Goal: Task Accomplishment & Management: Complete application form

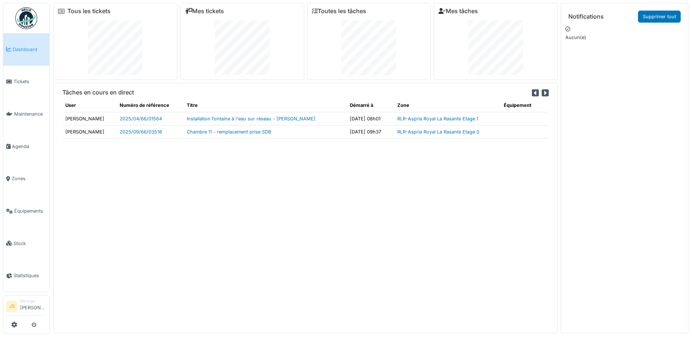
click at [24, 49] on span "Dashboard" at bounding box center [30, 49] width 34 height 7
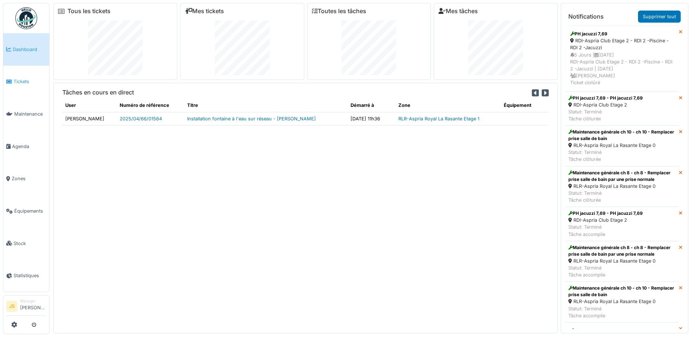
click at [20, 81] on span "Tickets" at bounding box center [29, 81] width 33 height 7
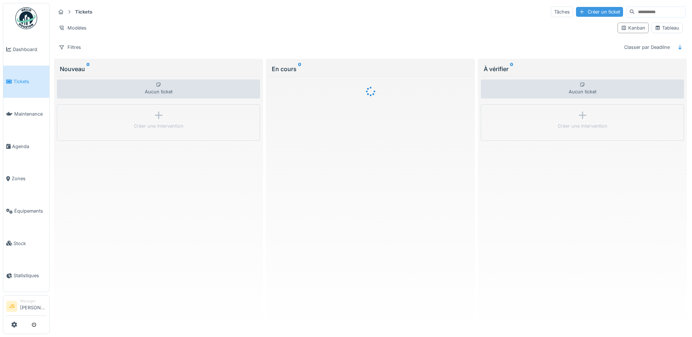
click at [576, 10] on div "Créer un ticket" at bounding box center [599, 12] width 47 height 10
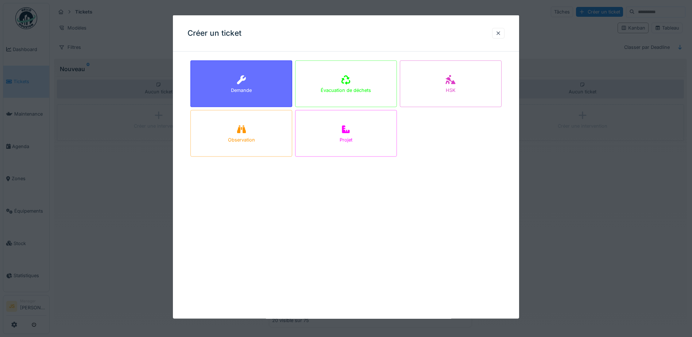
click at [259, 73] on div "Demande" at bounding box center [241, 84] width 102 height 47
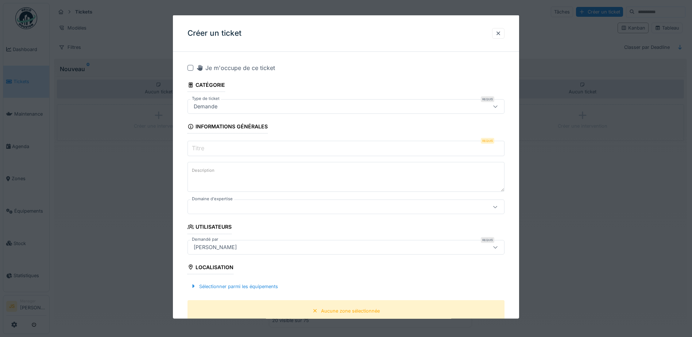
click at [220, 144] on input "Titre" at bounding box center [346, 148] width 317 height 15
click at [260, 222] on fieldset "**********" at bounding box center [346, 324] width 317 height 533
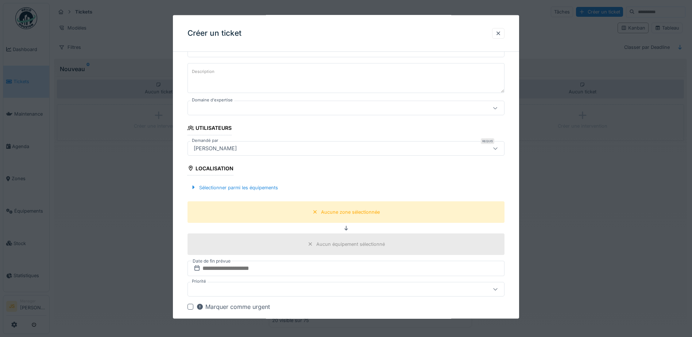
scroll to position [146, 0]
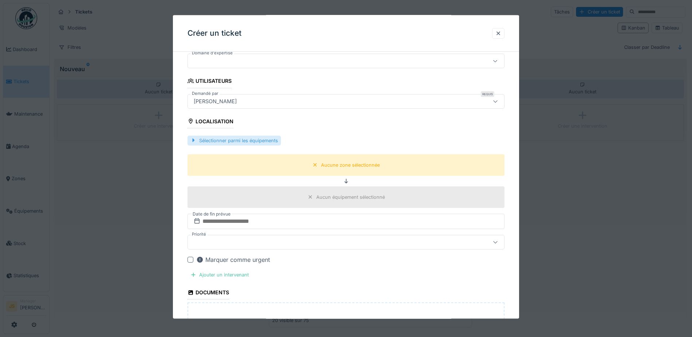
click at [251, 141] on div "Sélectionner parmi les équipements" at bounding box center [234, 140] width 93 height 10
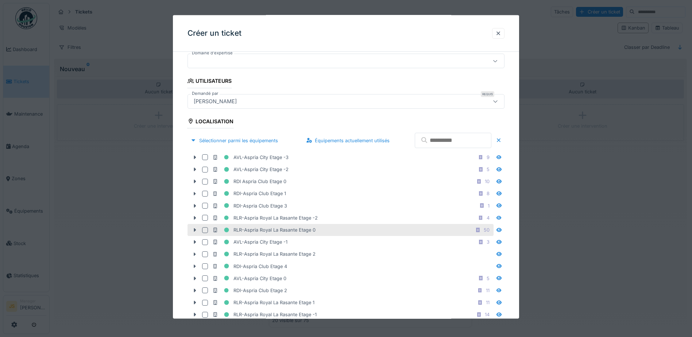
click at [204, 230] on div at bounding box center [205, 230] width 6 height 6
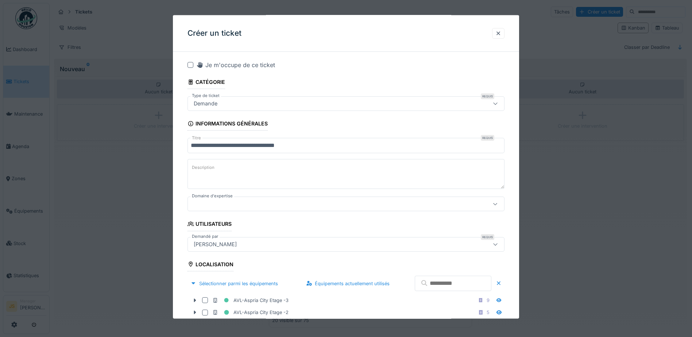
scroll to position [0, 0]
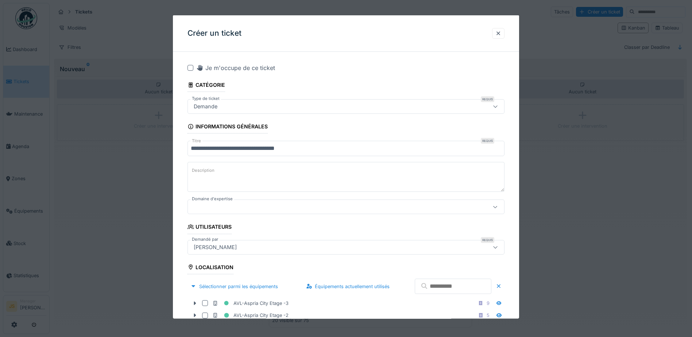
click at [329, 150] on input "**********" at bounding box center [346, 148] width 317 height 15
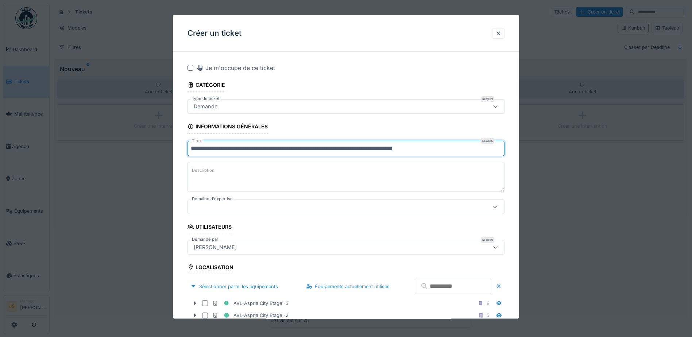
type input "**********"
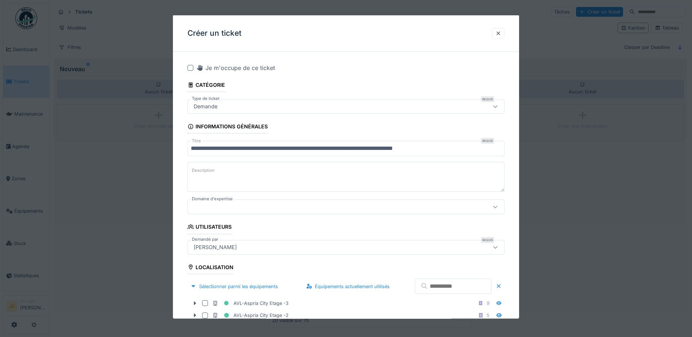
drag, startPoint x: 249, startPoint y: 150, endPoint x: 313, endPoint y: 85, distance: 91.3
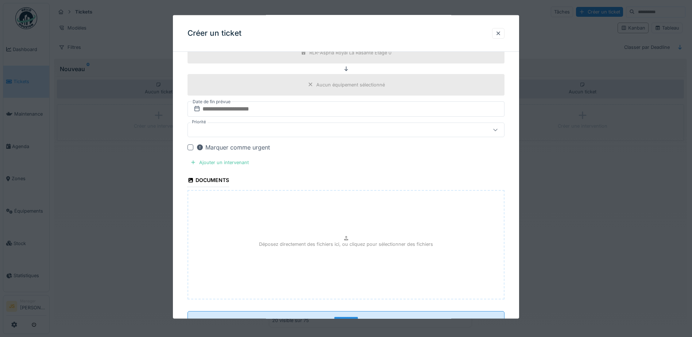
scroll to position [474, 0]
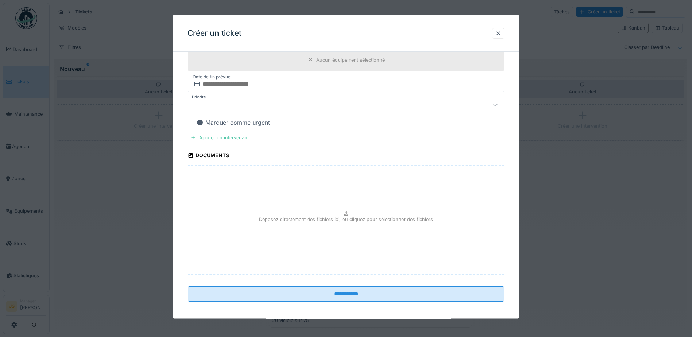
click at [190, 123] on div at bounding box center [191, 122] width 6 height 6
click at [214, 138] on div "Ajouter un intervenant" at bounding box center [220, 137] width 64 height 10
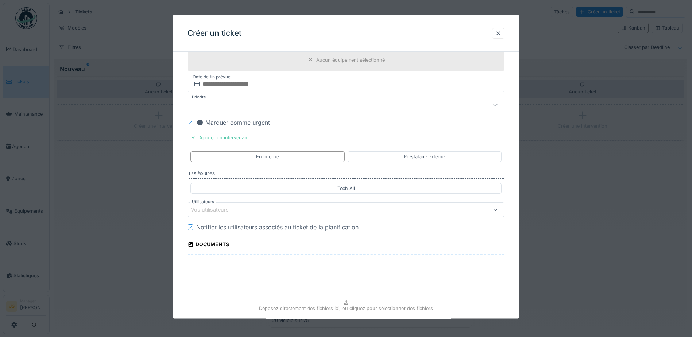
click at [217, 207] on div "Vos utilisateurs" at bounding box center [215, 210] width 48 height 8
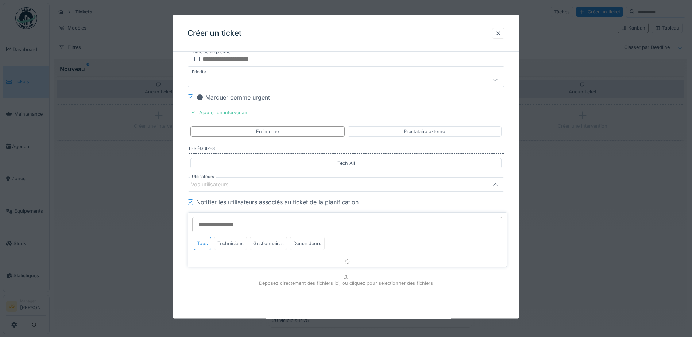
scroll to position [517, 0]
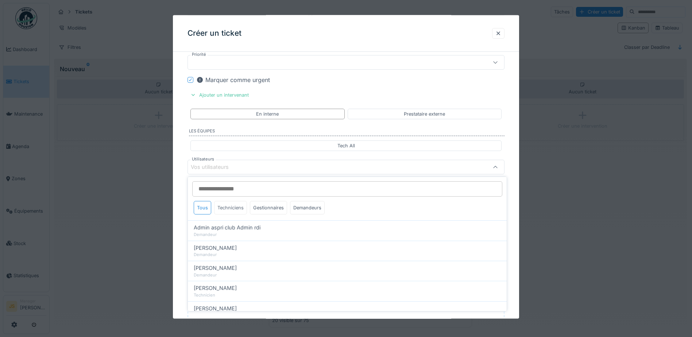
click at [231, 205] on div "Techniciens" at bounding box center [230, 207] width 33 height 13
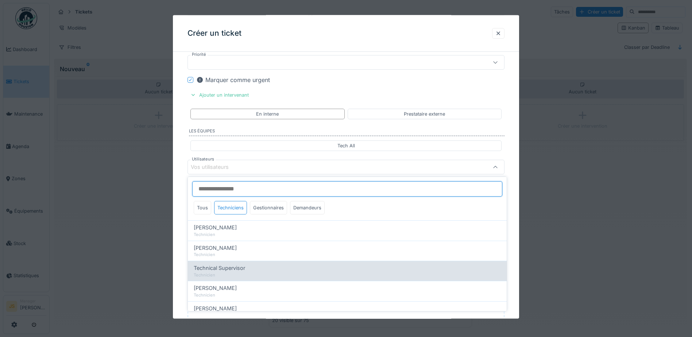
scroll to position [23, 0]
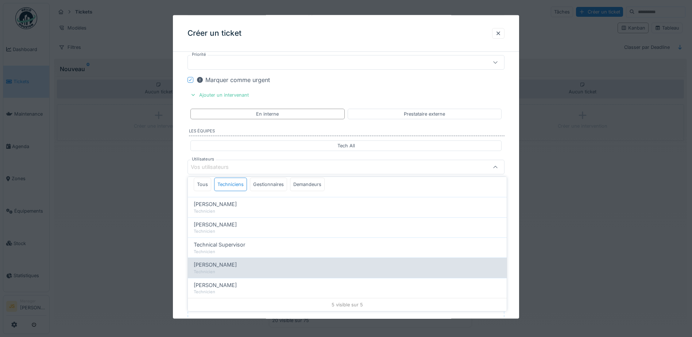
click at [237, 261] on span "[PERSON_NAME]" at bounding box center [215, 265] width 43 height 8
type input "****"
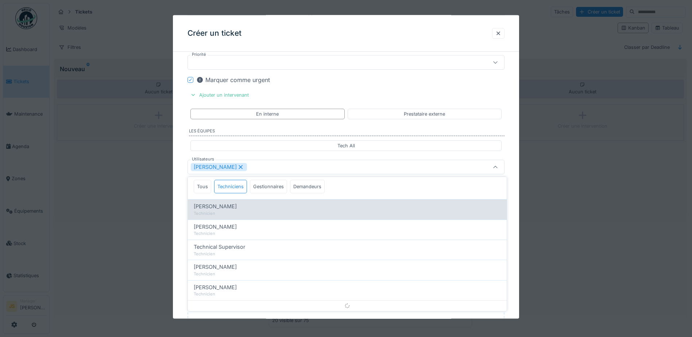
scroll to position [0, 0]
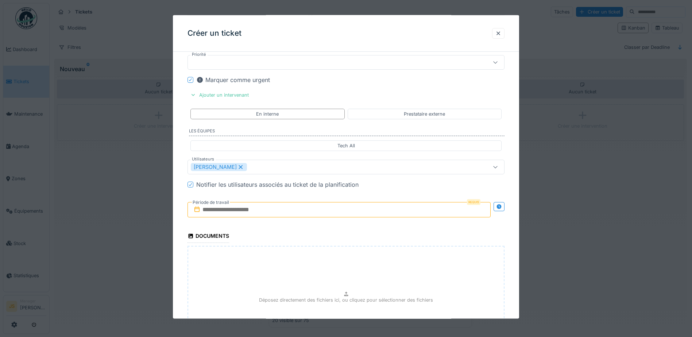
click at [215, 210] on input "text" at bounding box center [339, 209] width 303 height 15
click at [352, 281] on div "19" at bounding box center [352, 281] width 10 height 11
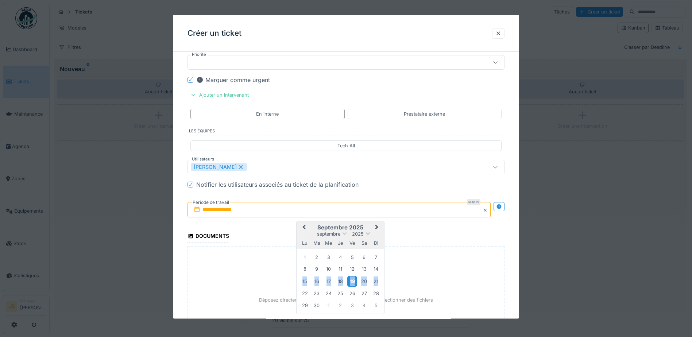
click at [352, 281] on div "19" at bounding box center [352, 281] width 10 height 11
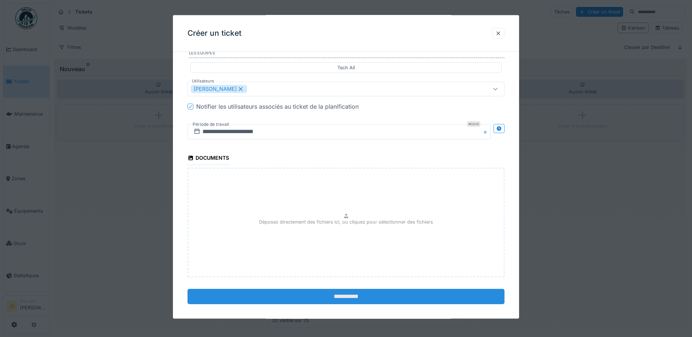
scroll to position [601, 0]
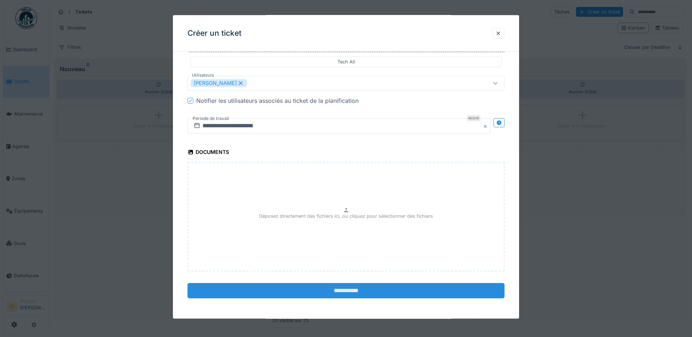
click at [373, 290] on input "**********" at bounding box center [346, 290] width 317 height 15
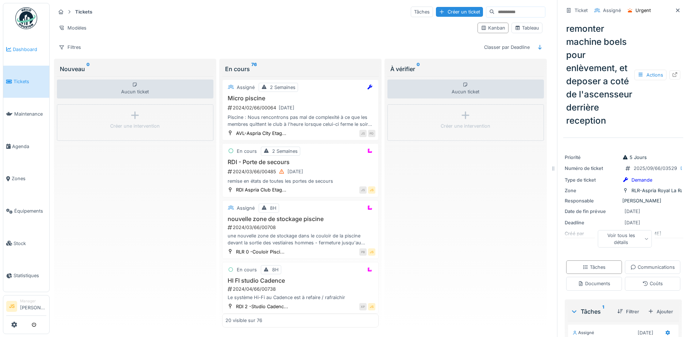
click at [18, 49] on span "Dashboard" at bounding box center [30, 49] width 34 height 7
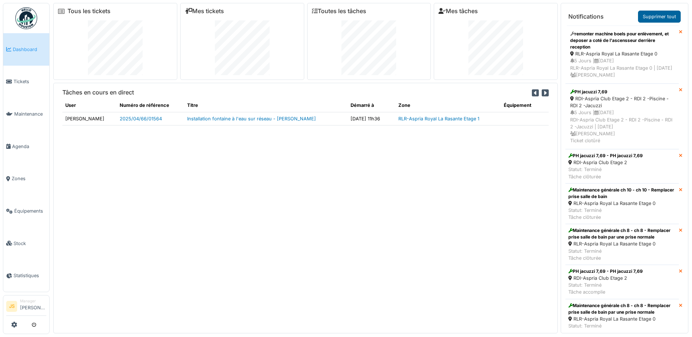
click at [665, 17] on link "Supprimer tout" at bounding box center [659, 17] width 43 height 12
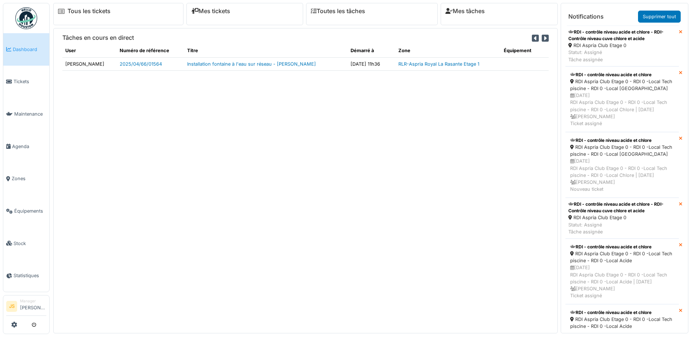
click at [665, 17] on link "Supprimer tout" at bounding box center [659, 17] width 43 height 12
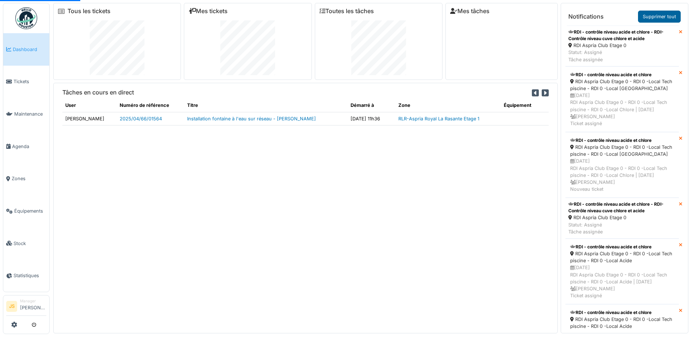
click at [661, 17] on link "Supprimer tout" at bounding box center [659, 17] width 43 height 12
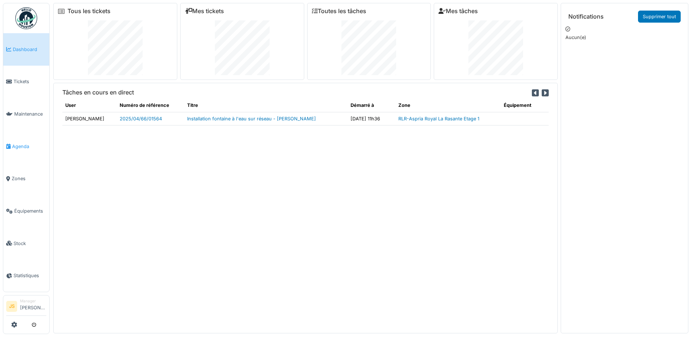
click at [25, 143] on span "Agenda" at bounding box center [29, 146] width 34 height 7
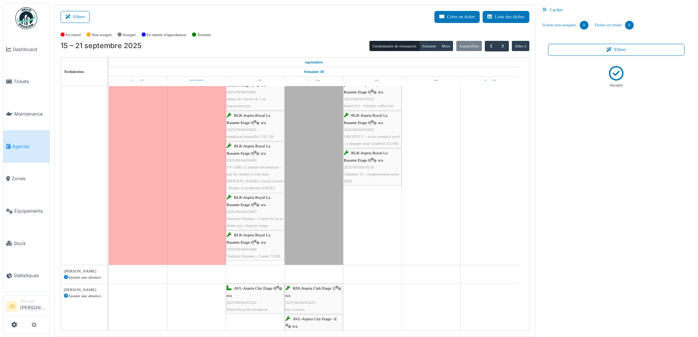
scroll to position [875, 0]
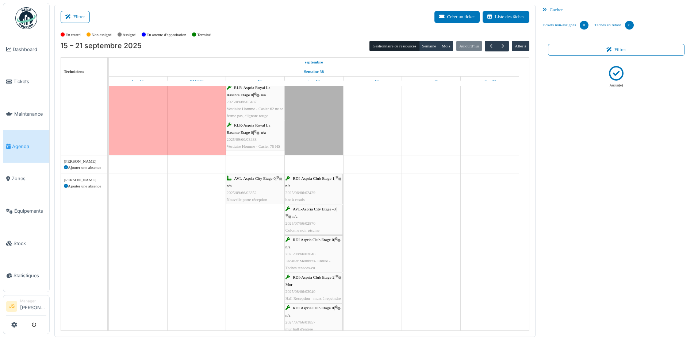
click at [65, 169] on icon at bounding box center [66, 168] width 4 height 4
select select
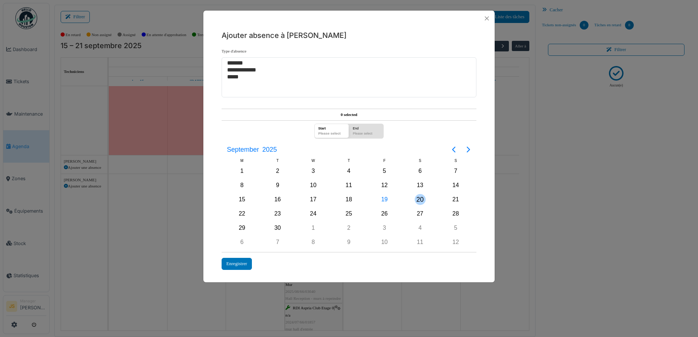
click at [419, 199] on div "20" at bounding box center [419, 199] width 11 height 11
click at [457, 214] on div "28" at bounding box center [455, 213] width 11 height 11
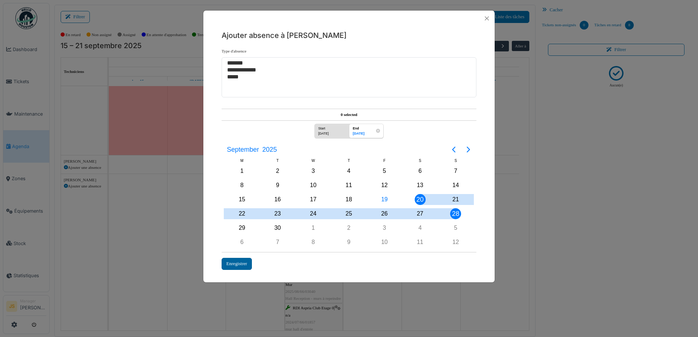
click at [243, 265] on div "Enregistrer" at bounding box center [236, 264] width 30 height 12
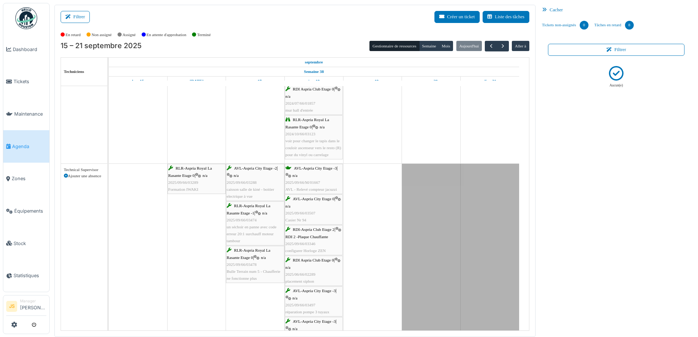
click at [64, 175] on icon at bounding box center [66, 176] width 4 height 4
select select
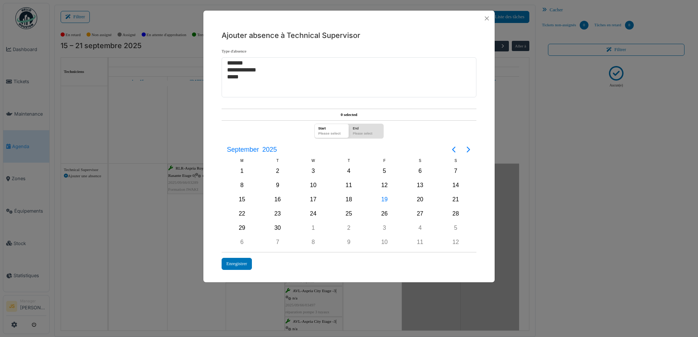
click at [170, 229] on div "**********" at bounding box center [349, 168] width 698 height 337
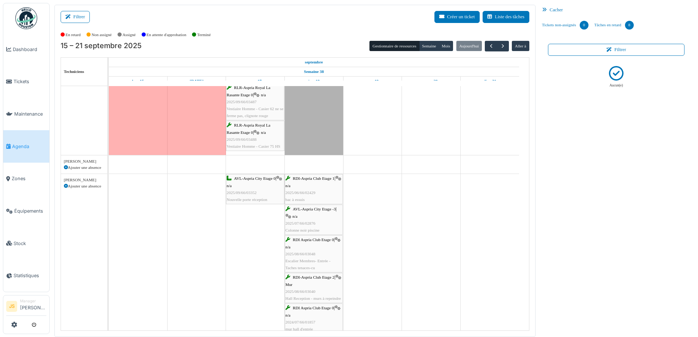
click at [65, 167] on icon at bounding box center [66, 168] width 4 height 4
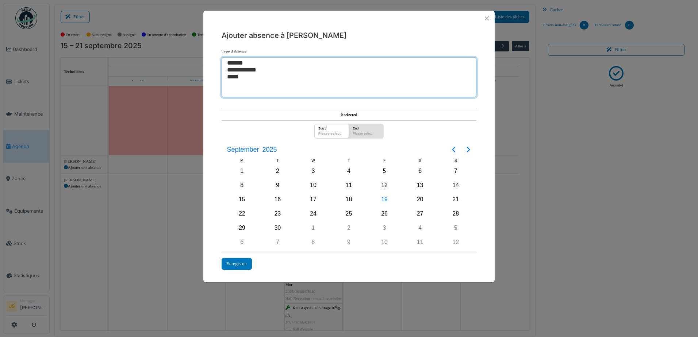
select select "***"
click at [237, 77] on option "*****" at bounding box center [346, 77] width 240 height 7
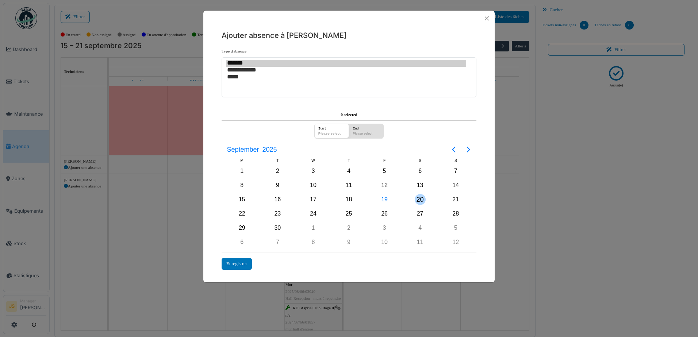
click at [420, 202] on div "20" at bounding box center [419, 199] width 11 height 11
click at [452, 212] on div "28" at bounding box center [455, 213] width 11 height 11
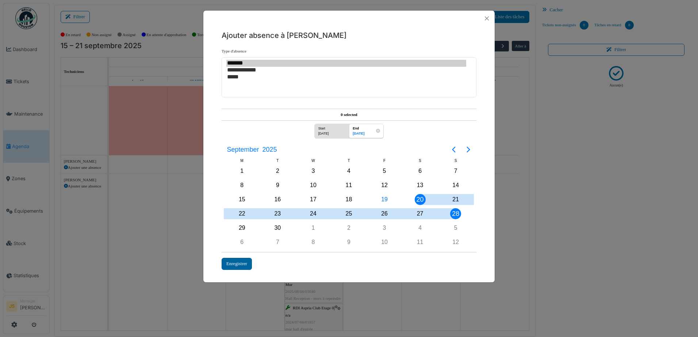
click at [248, 261] on div "Enregistrer" at bounding box center [236, 264] width 30 height 12
